Goal: Information Seeking & Learning: Learn about a topic

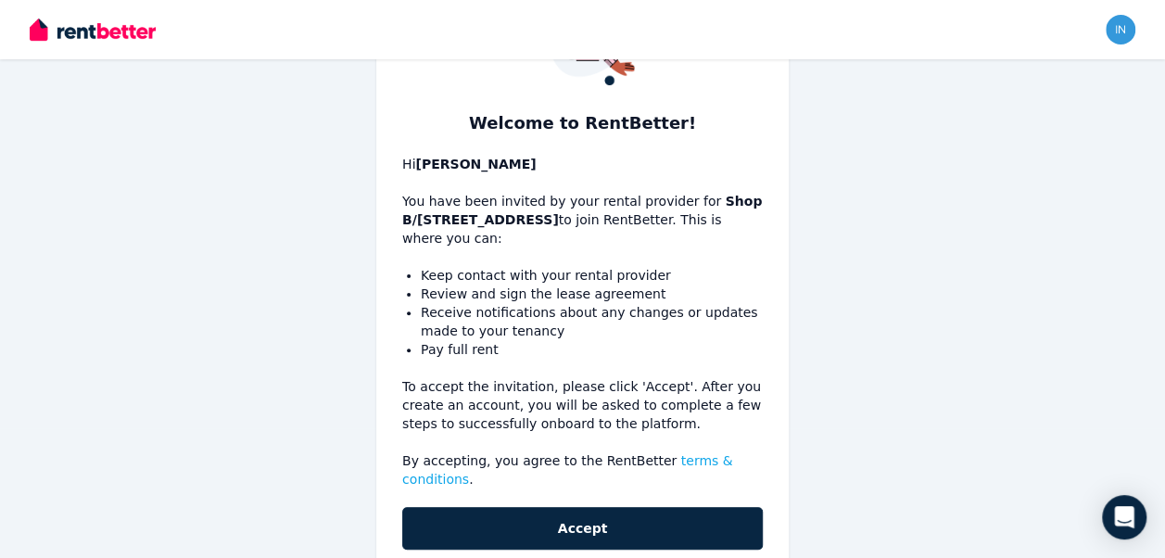
scroll to position [159, 0]
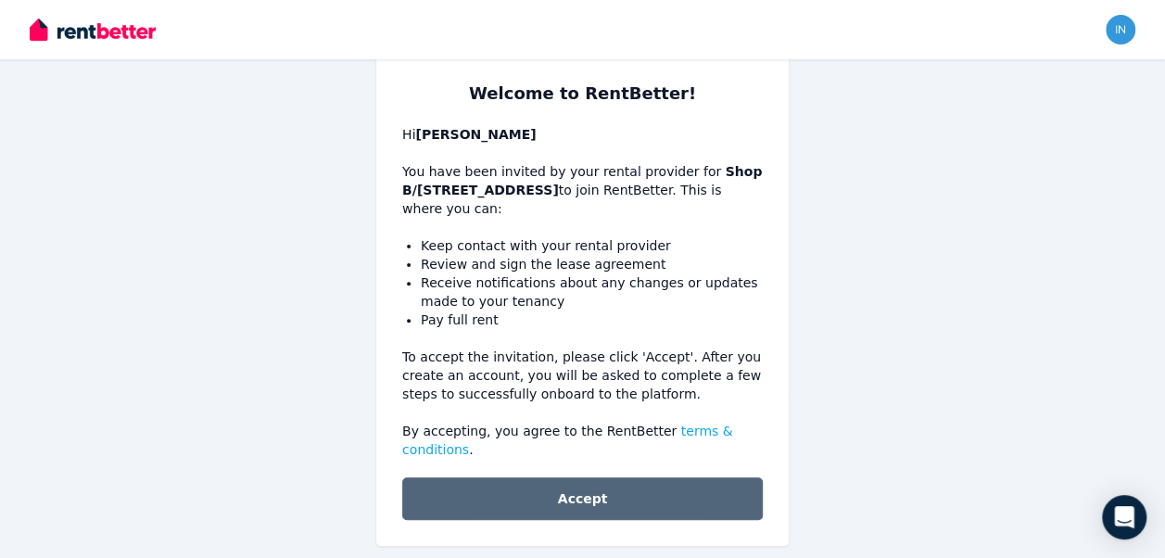
click at [579, 477] on button "Accept" at bounding box center [582, 498] width 360 height 43
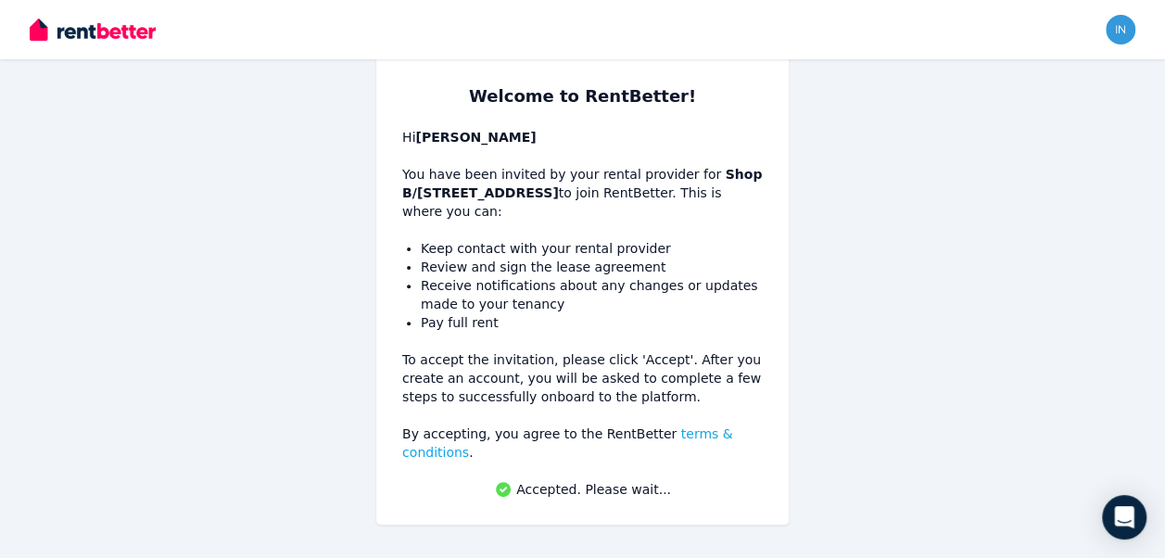
scroll to position [136, 0]
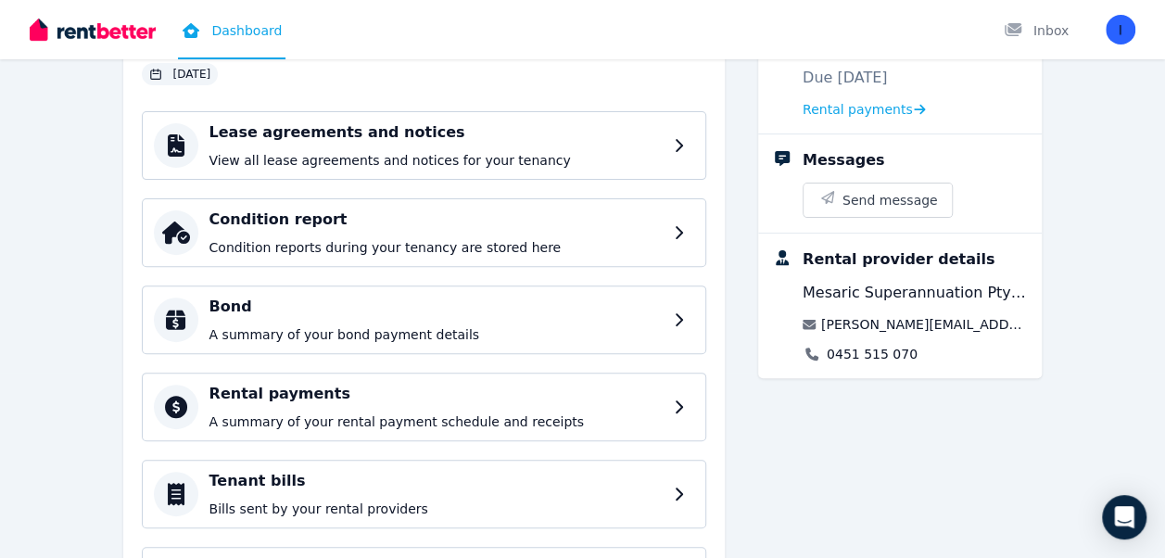
scroll to position [93, 0]
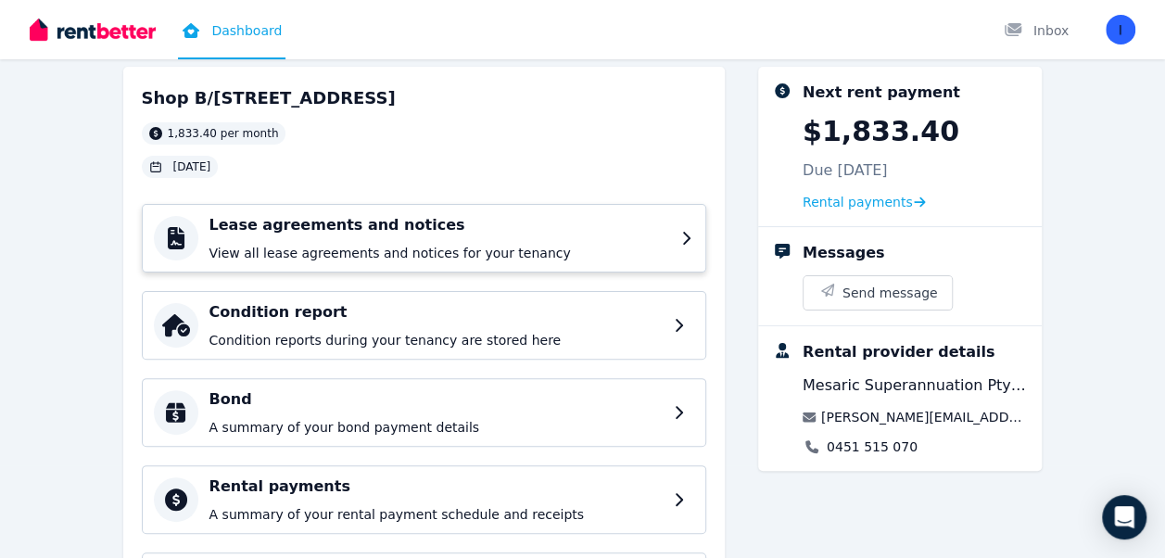
click at [644, 246] on p "View all lease agreements and notices for your tenancy" at bounding box center [439, 253] width 460 height 19
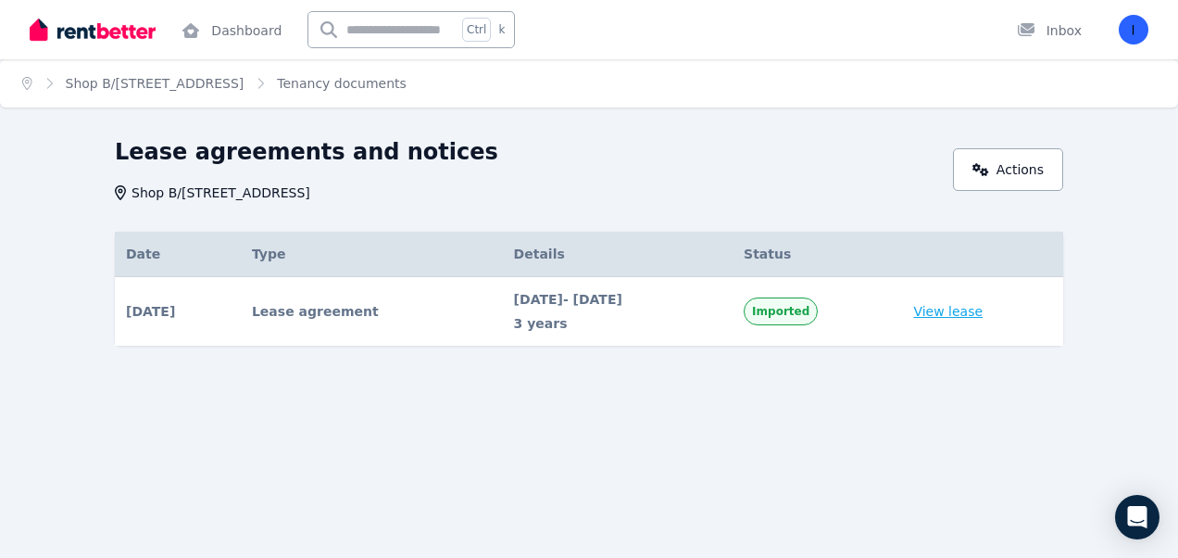
click at [961, 313] on link "View lease" at bounding box center [947, 311] width 69 height 19
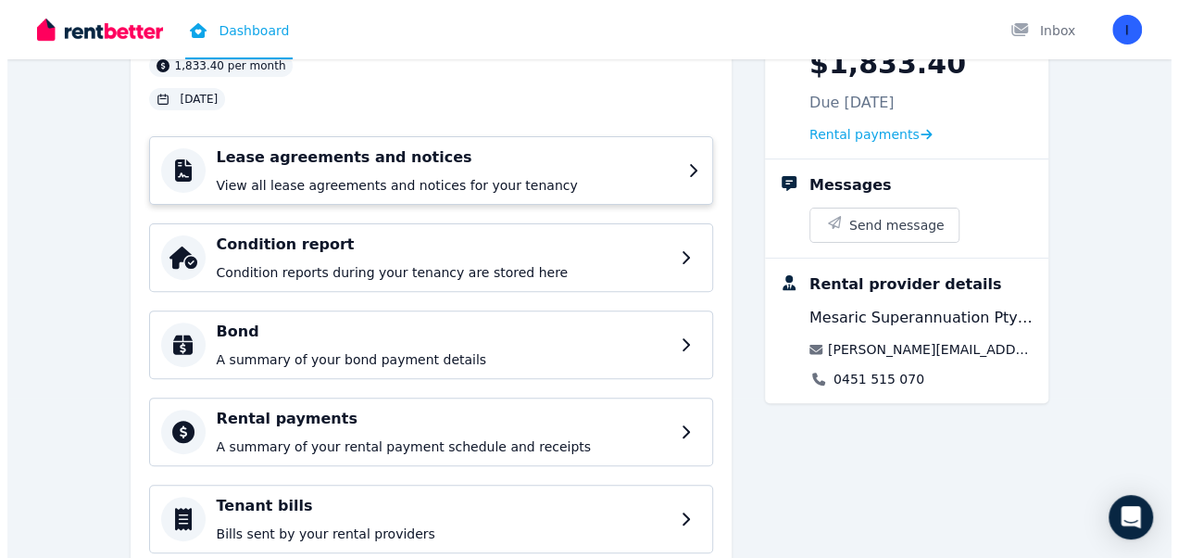
scroll to position [185, 0]
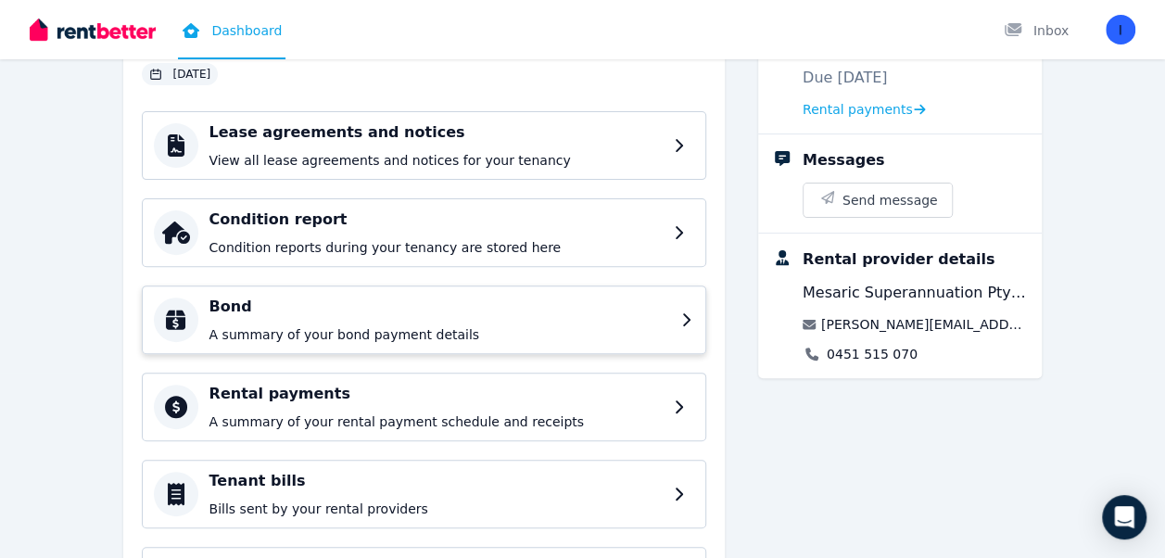
click at [532, 309] on h4 "Bond" at bounding box center [439, 307] width 460 height 22
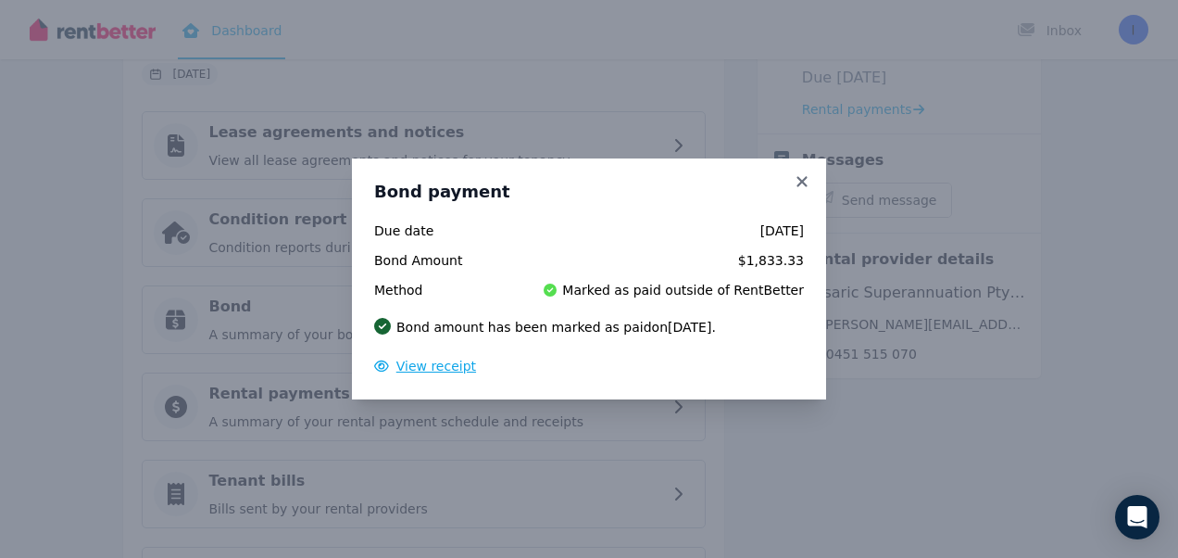
click at [422, 367] on span "View receipt" at bounding box center [437, 366] width 80 height 15
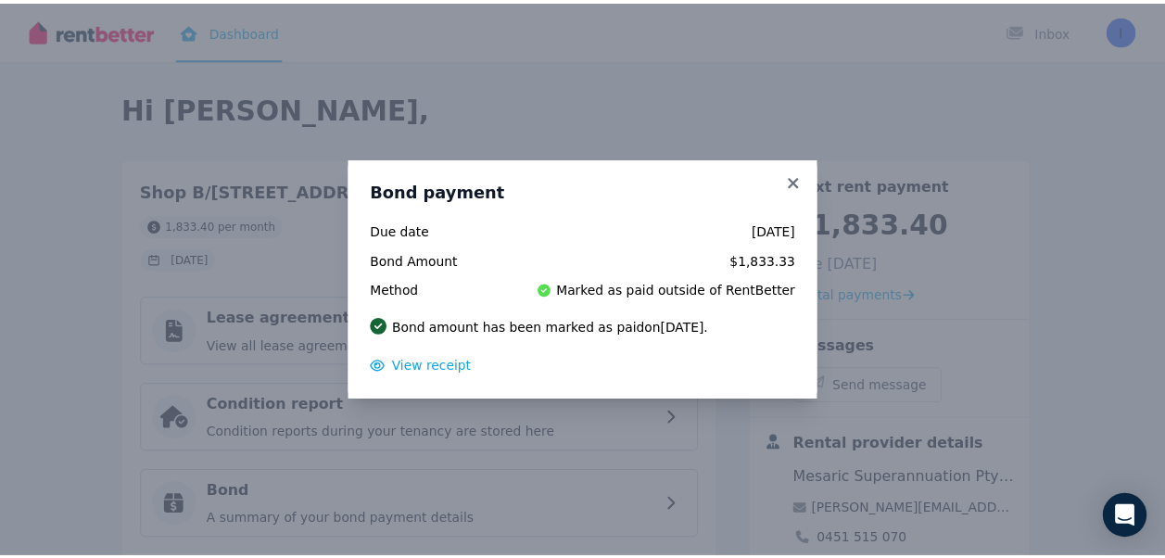
scroll to position [0, 0]
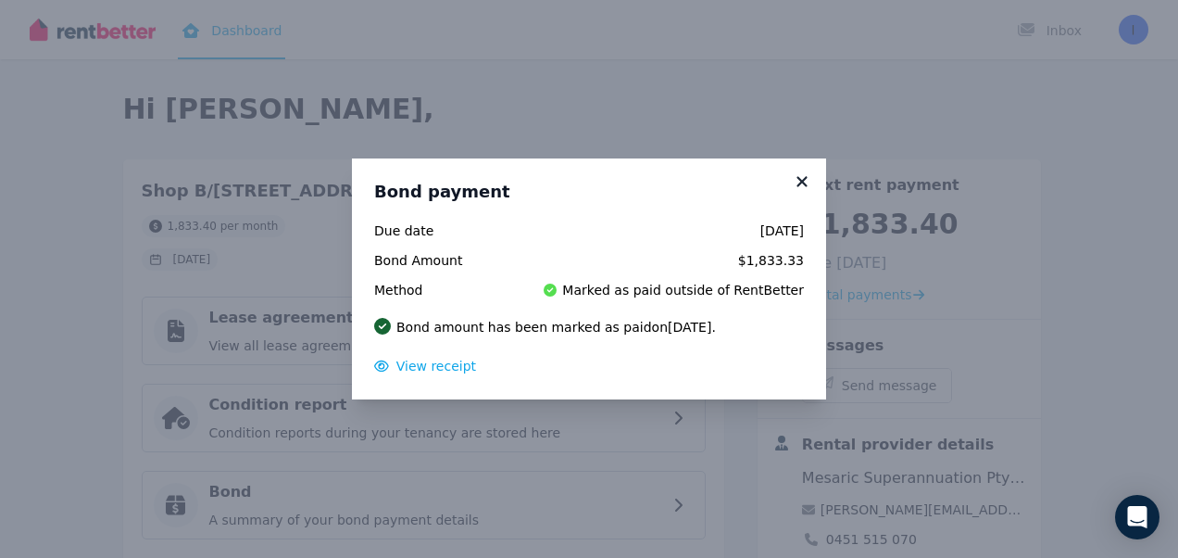
click at [797, 182] on icon at bounding box center [802, 181] width 19 height 17
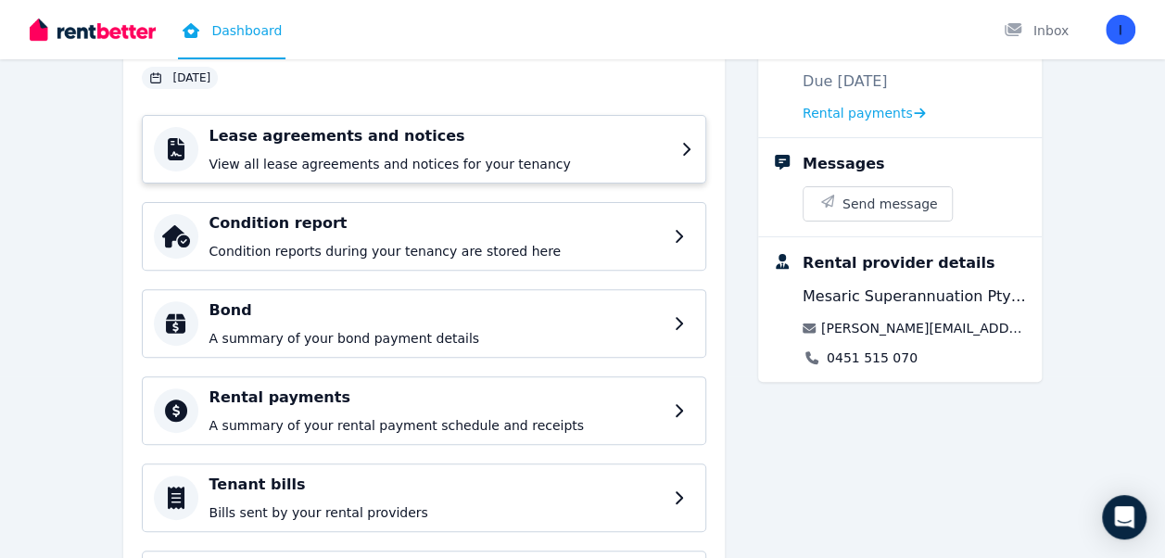
scroll to position [185, 0]
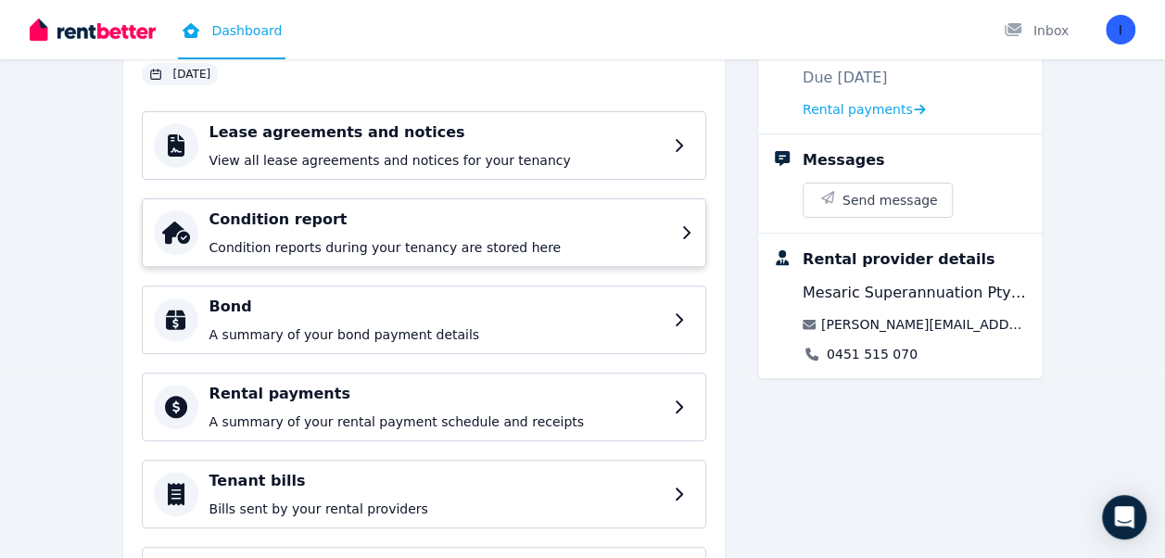
click at [541, 238] on p "Condition reports during your tenancy are stored here" at bounding box center [439, 247] width 460 height 19
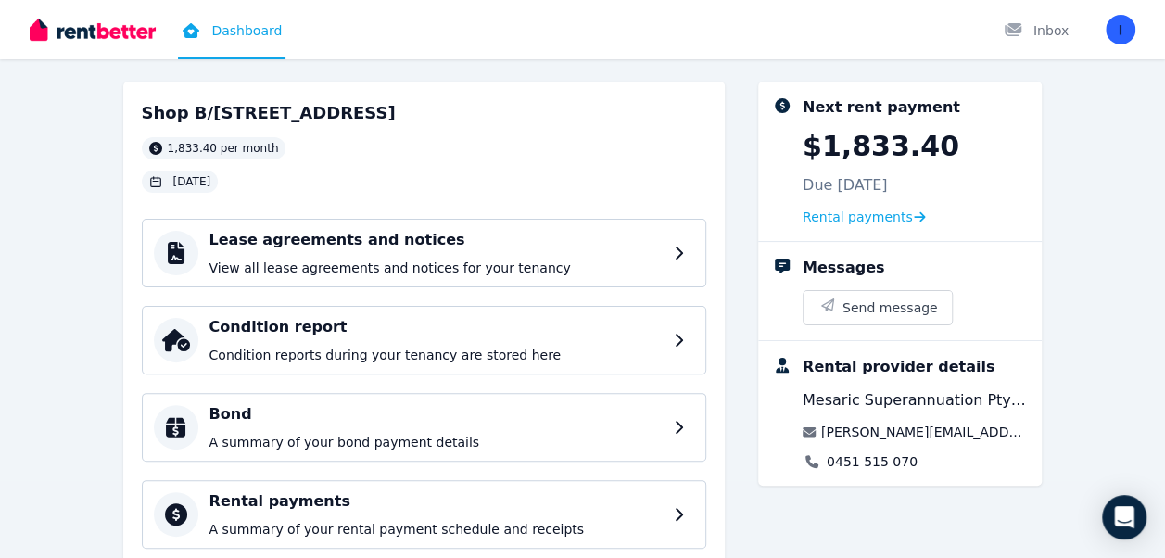
scroll to position [278, 0]
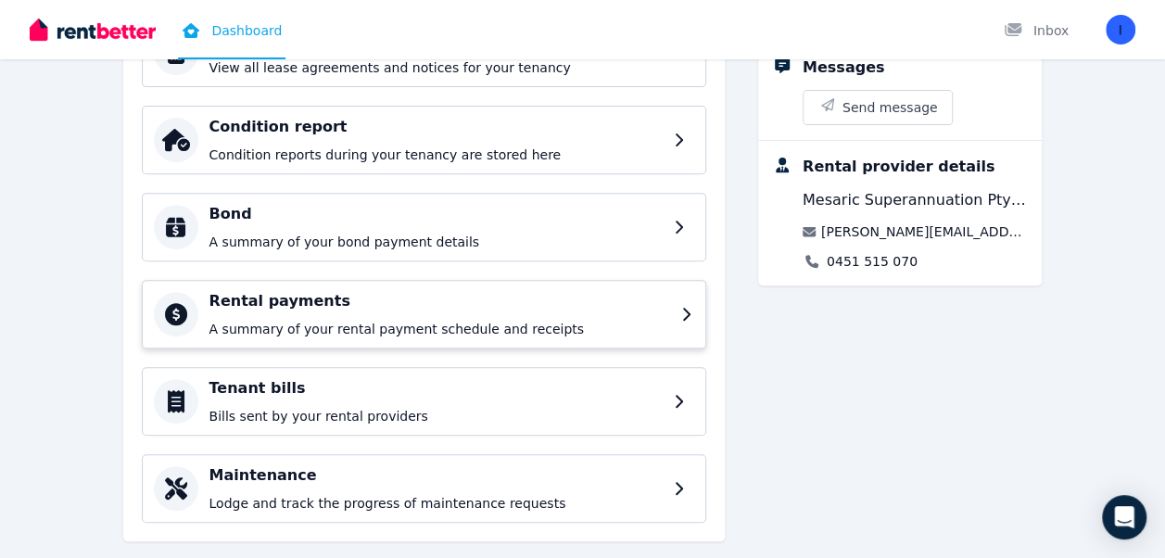
click at [502, 310] on div "Rental payments A summary of your rental payment schedule and receipts" at bounding box center [439, 314] width 460 height 48
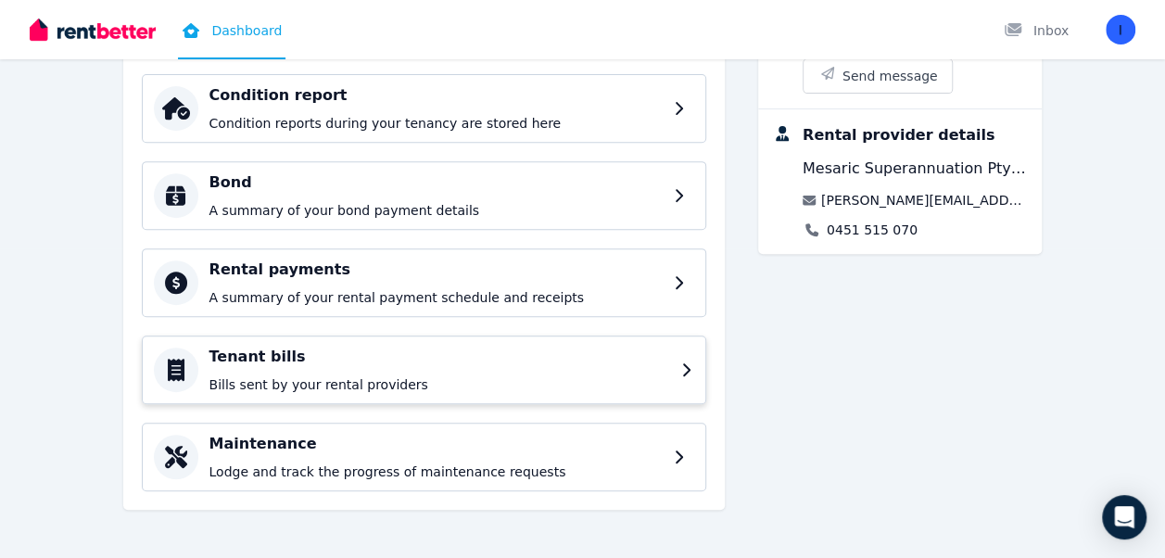
click at [404, 384] on p "Bills sent by your rental providers" at bounding box center [439, 384] width 460 height 19
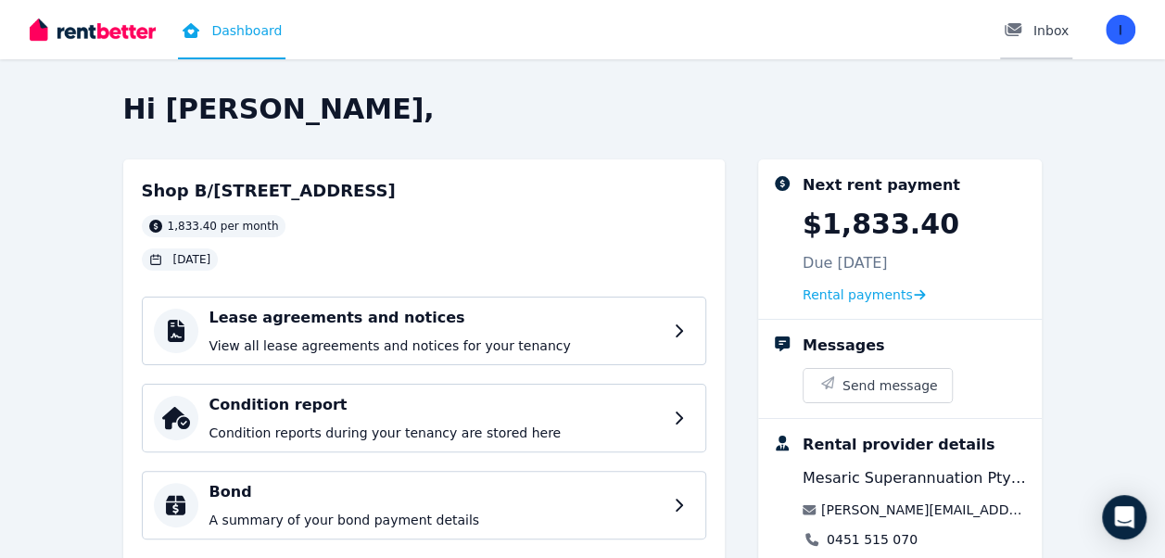
click at [1043, 30] on div "Inbox" at bounding box center [1035, 30] width 65 height 19
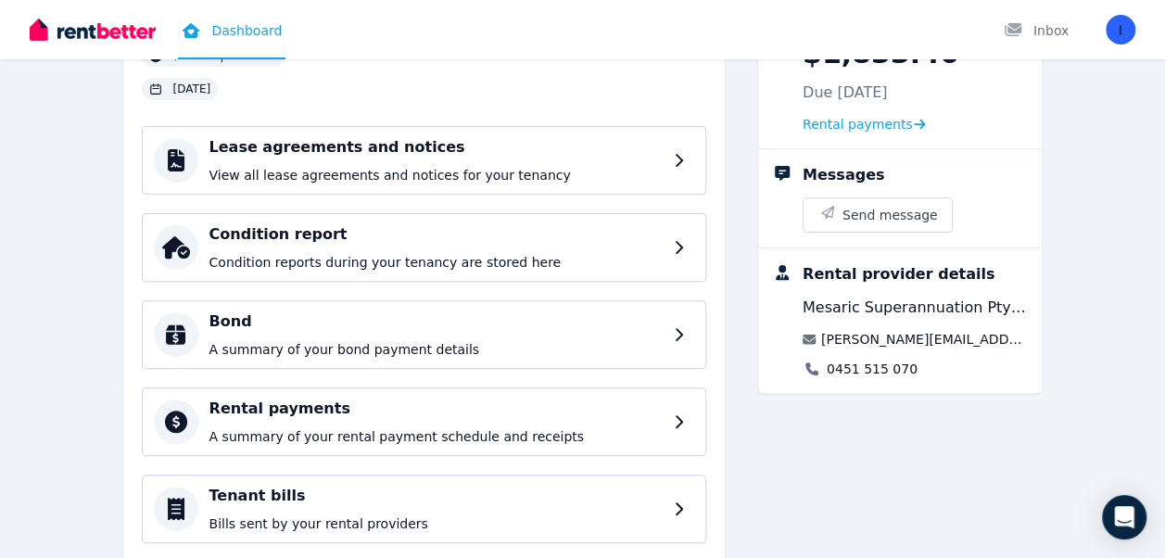
scroll to position [185, 0]
